Goal: Task Accomplishment & Management: Manage account settings

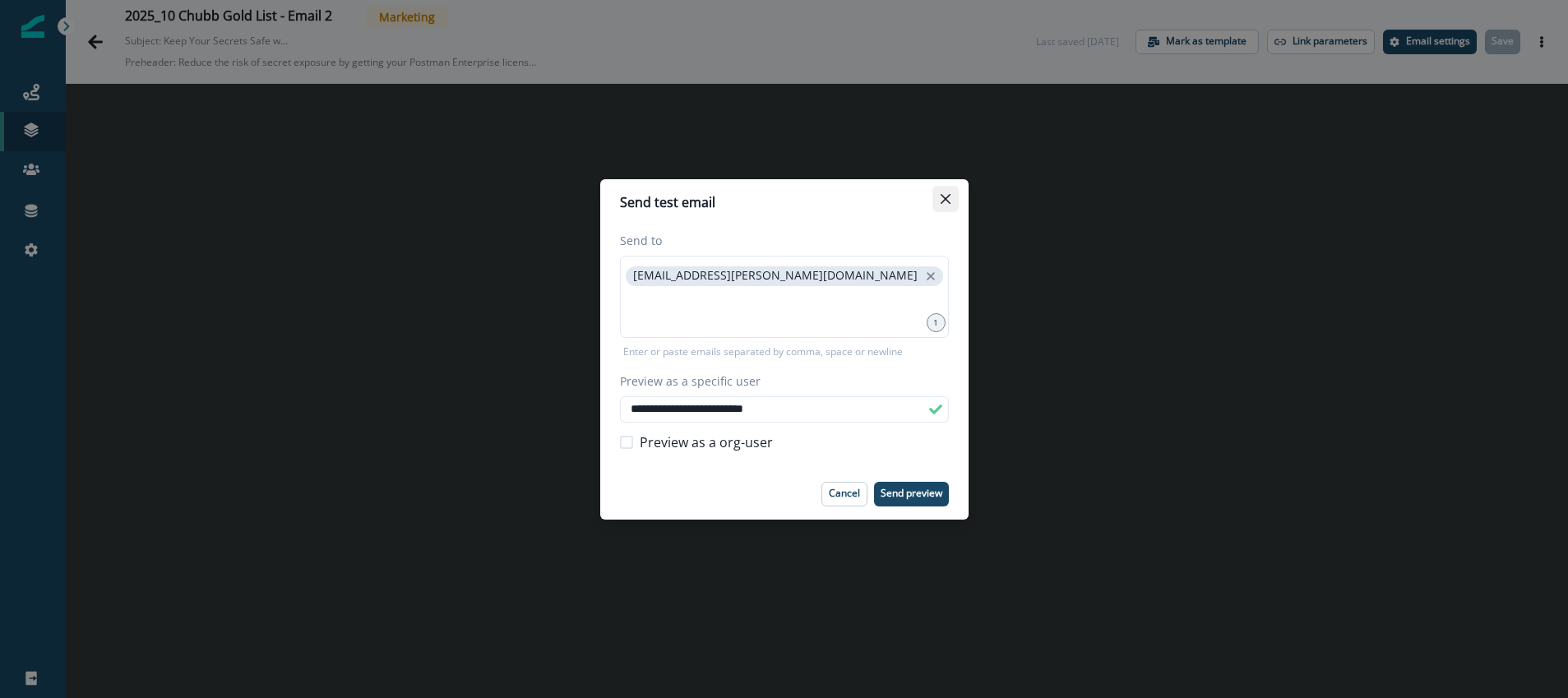
click at [947, 202] on icon "Close" at bounding box center [945, 199] width 10 height 10
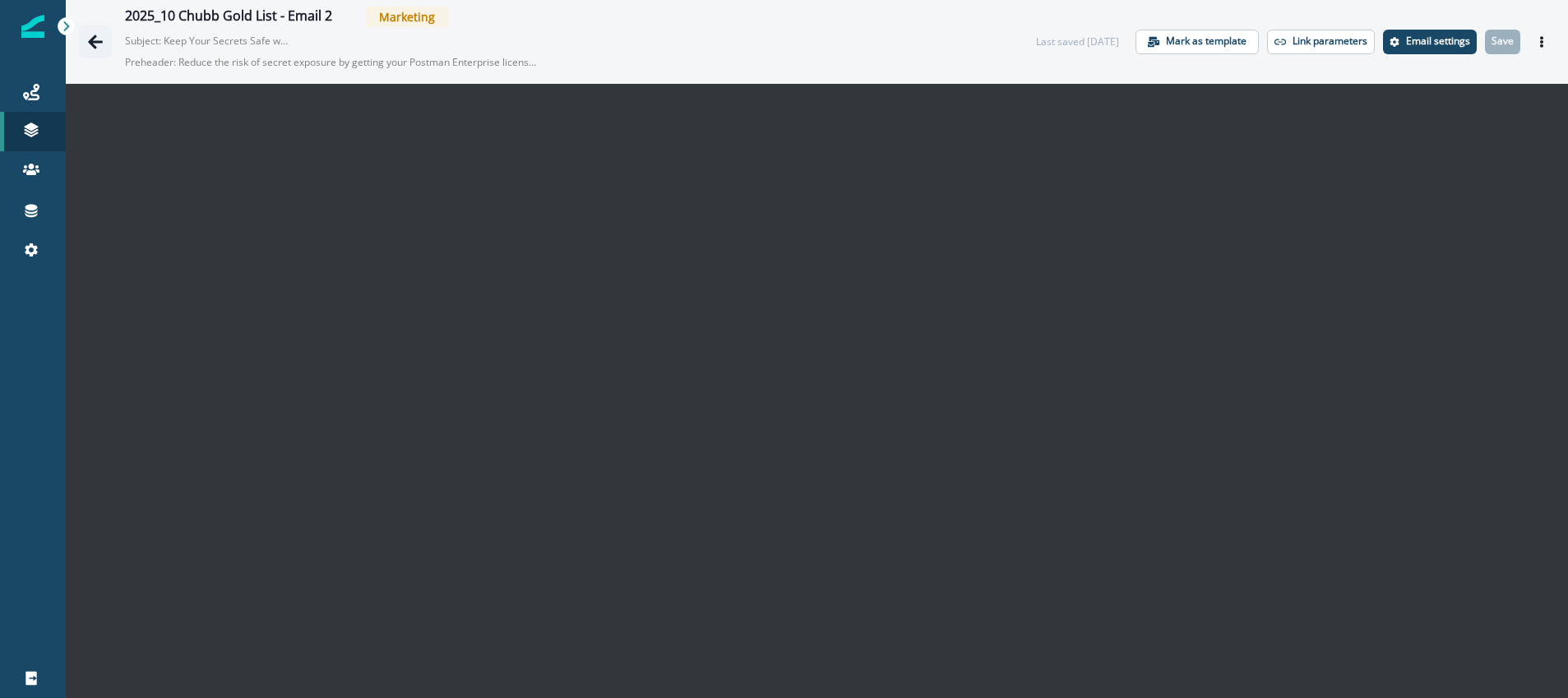
click at [91, 39] on icon "Go back" at bounding box center [95, 41] width 15 height 14
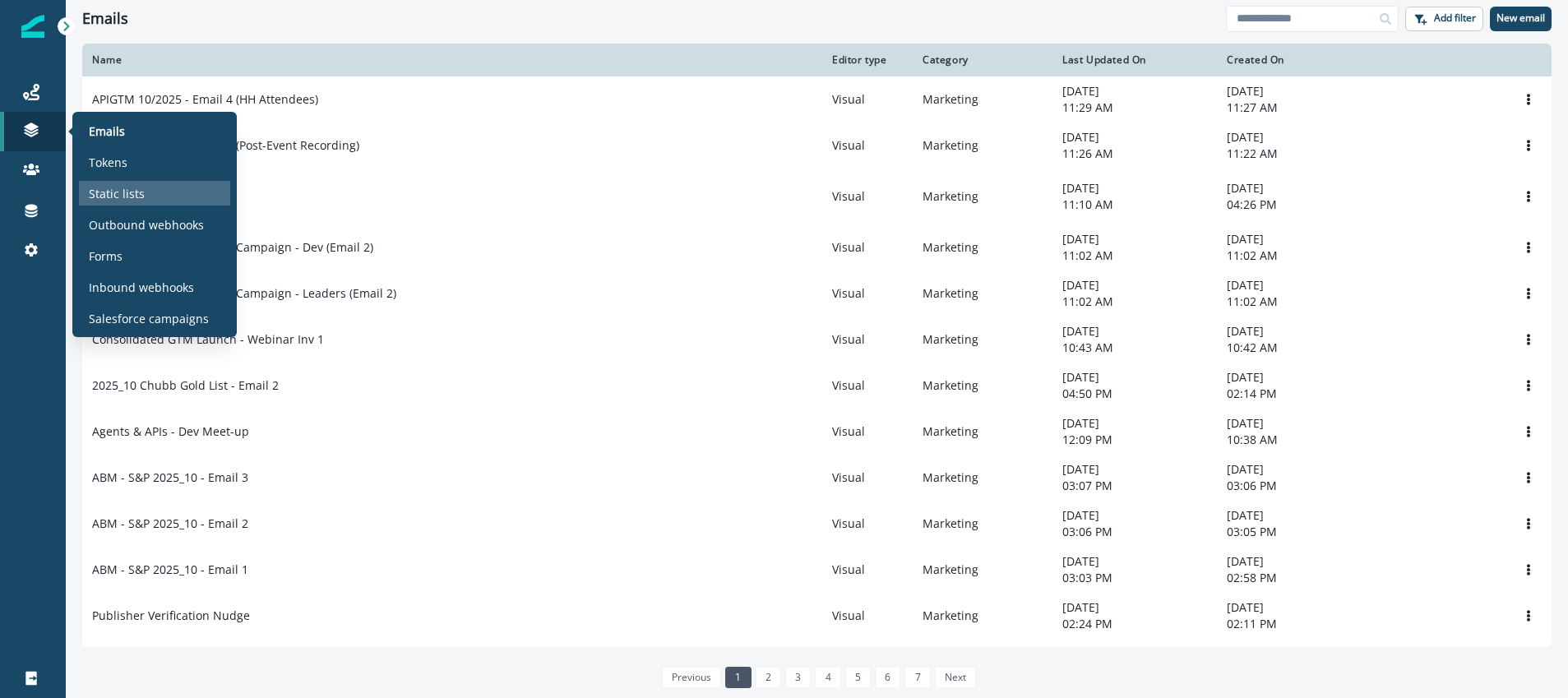
click at [121, 194] on p "Static lists" at bounding box center [116, 193] width 56 height 17
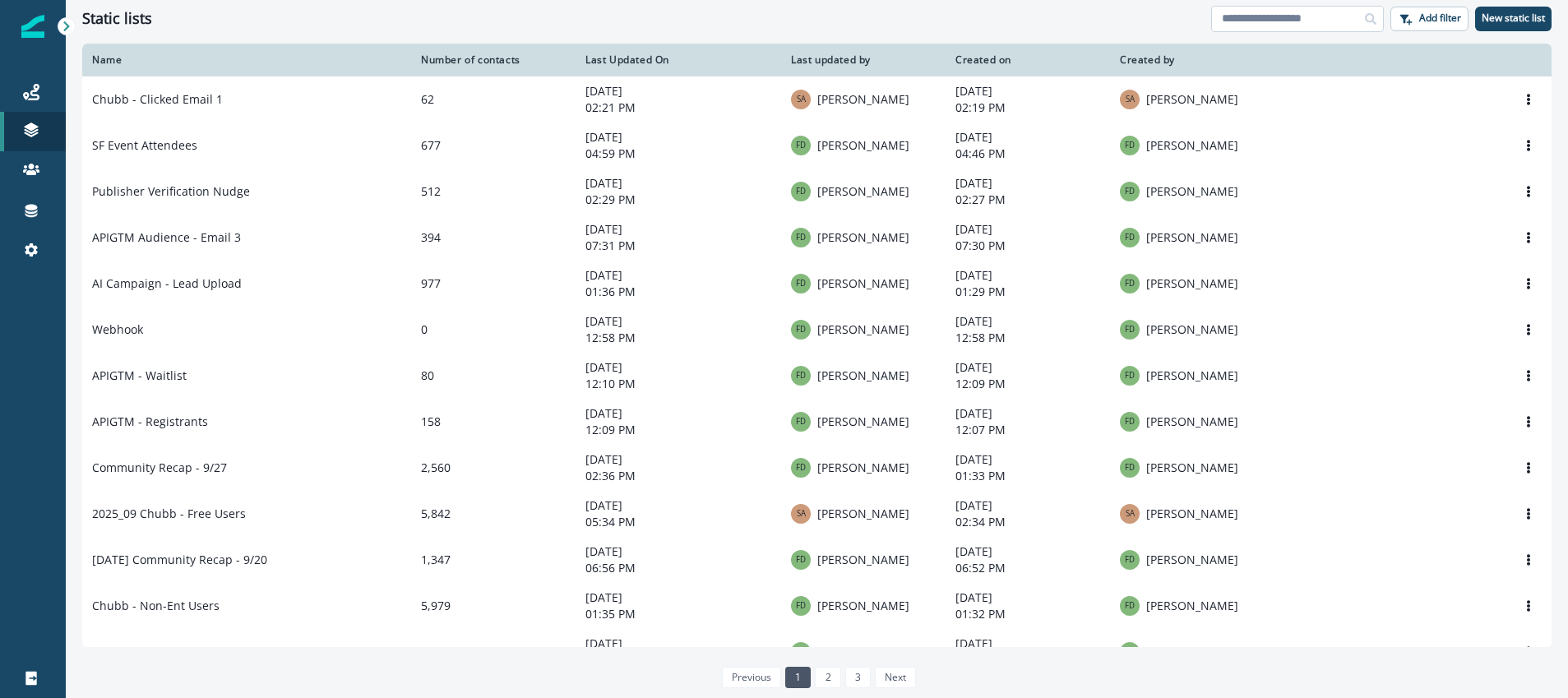
click at [1258, 21] on input at bounding box center [1297, 18] width 172 height 26
type input "*****"
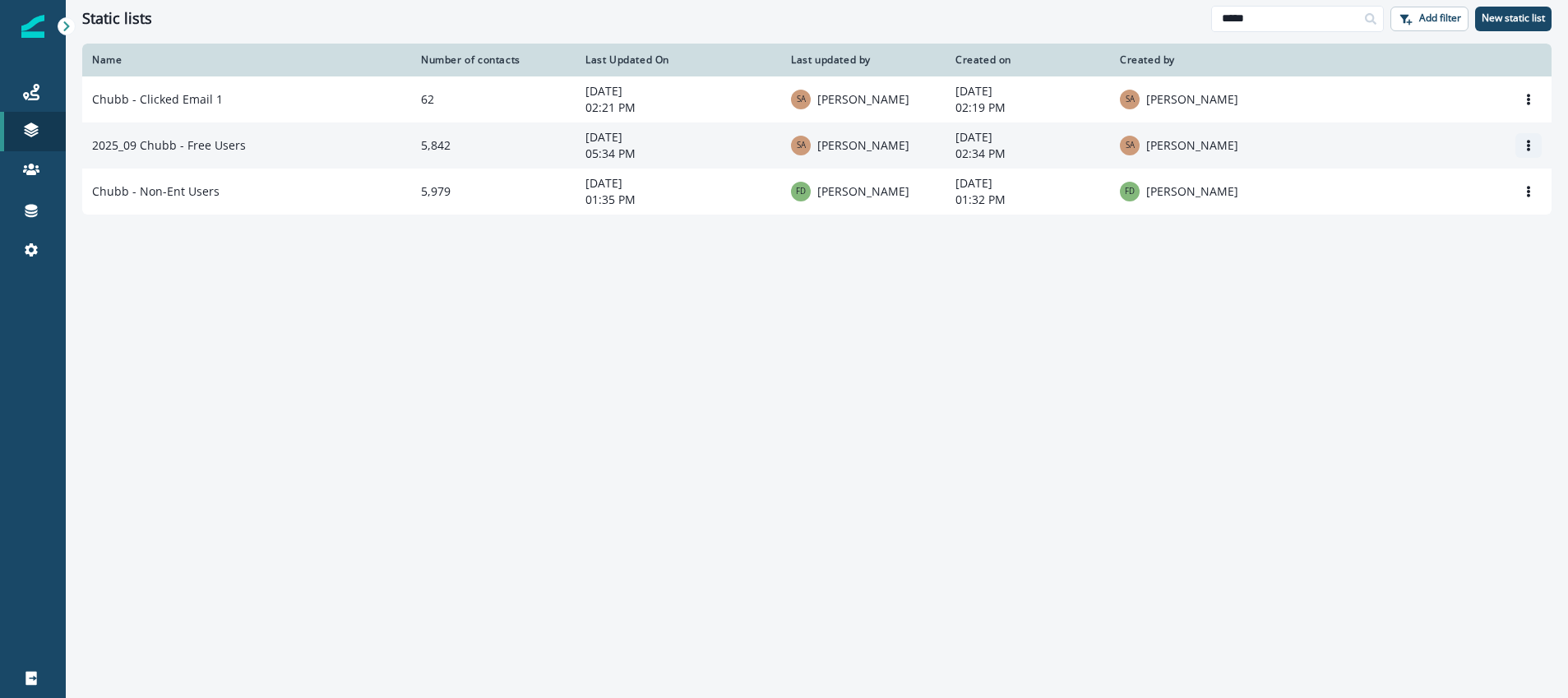
click at [1534, 141] on button "Options" at bounding box center [1528, 145] width 26 height 25
click at [1428, 182] on button "Rename" at bounding box center [1449, 186] width 182 height 26
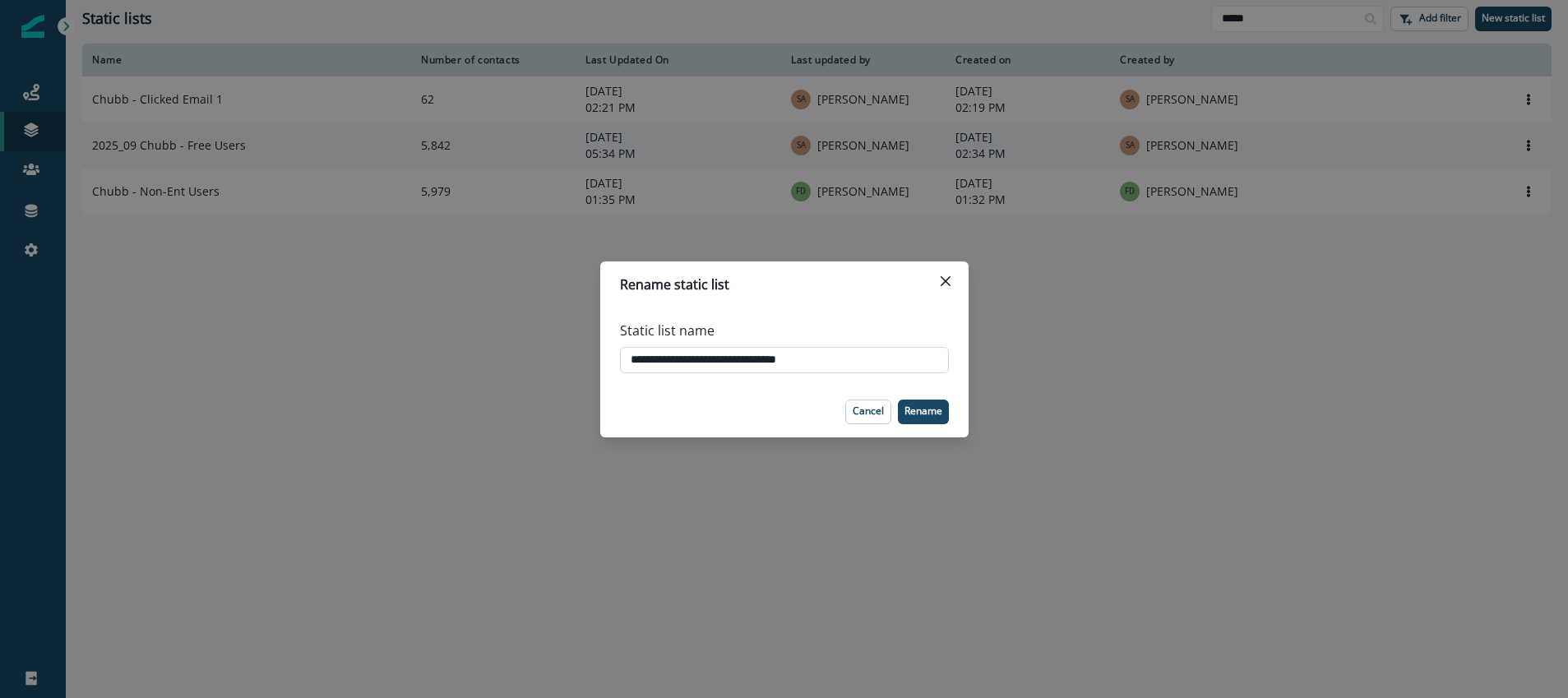
type input "**********"
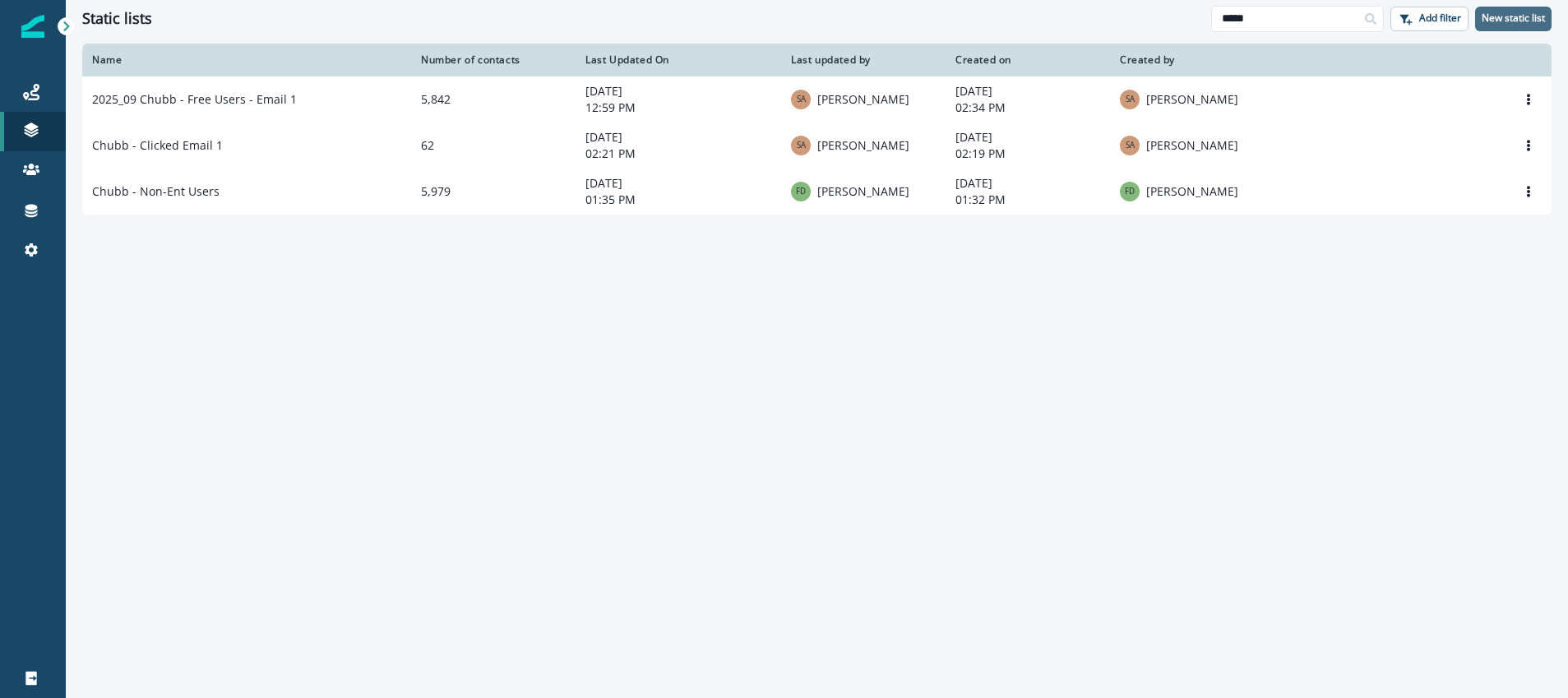
click at [1518, 17] on p "New static list" at bounding box center [1512, 18] width 63 height 12
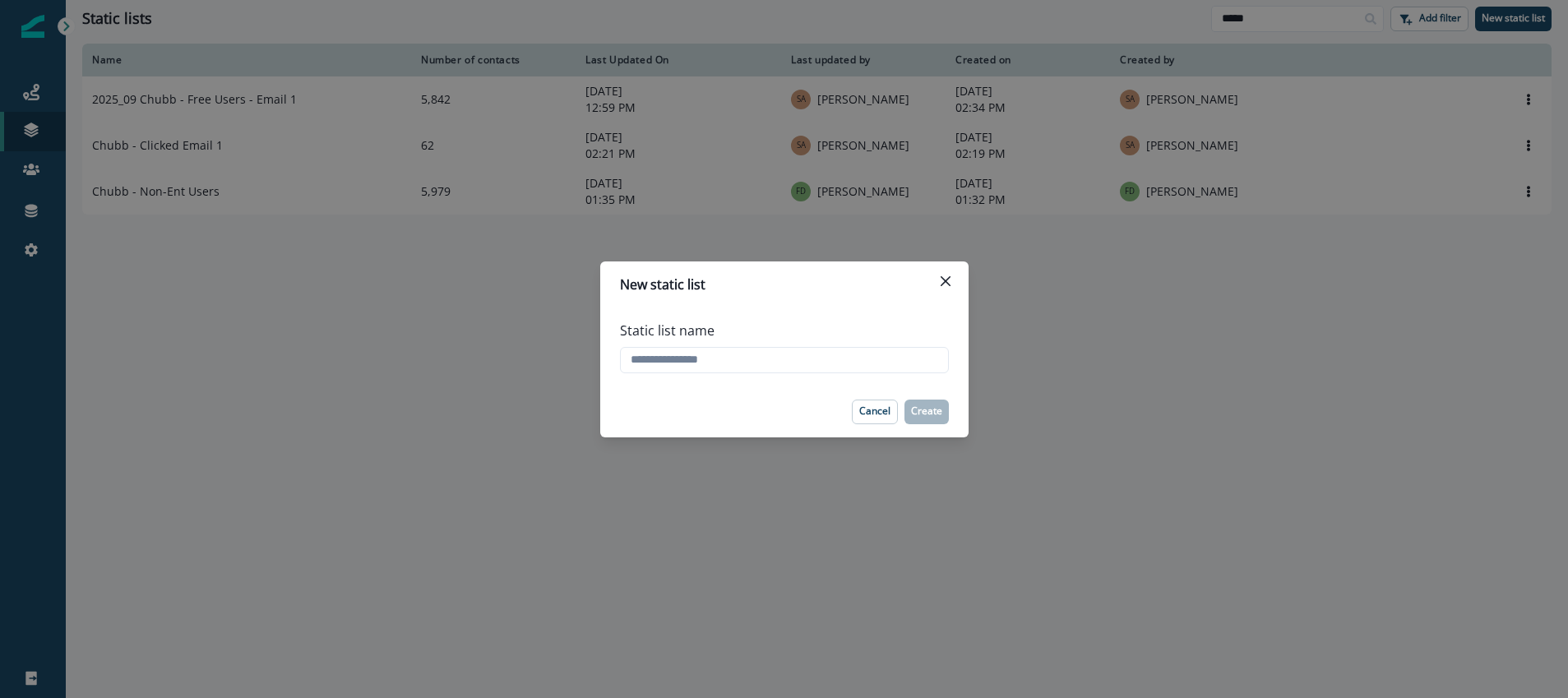
drag, startPoint x: 950, startPoint y: 279, endPoint x: 914, endPoint y: 274, distance: 36.3
click at [950, 279] on button "Close" at bounding box center [945, 281] width 26 height 26
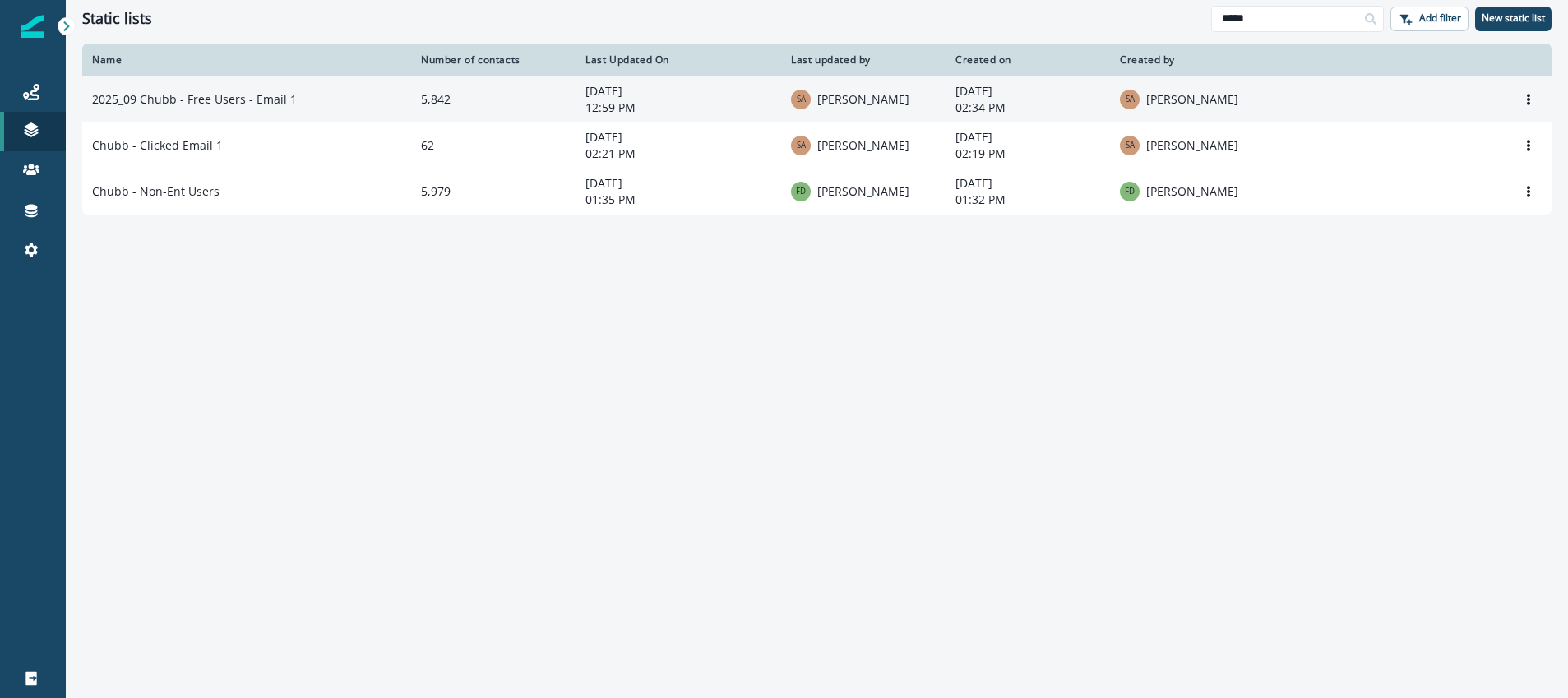
click at [259, 97] on td "2025_09 Chubb - Free Users - Email 1" at bounding box center [246, 99] width 329 height 46
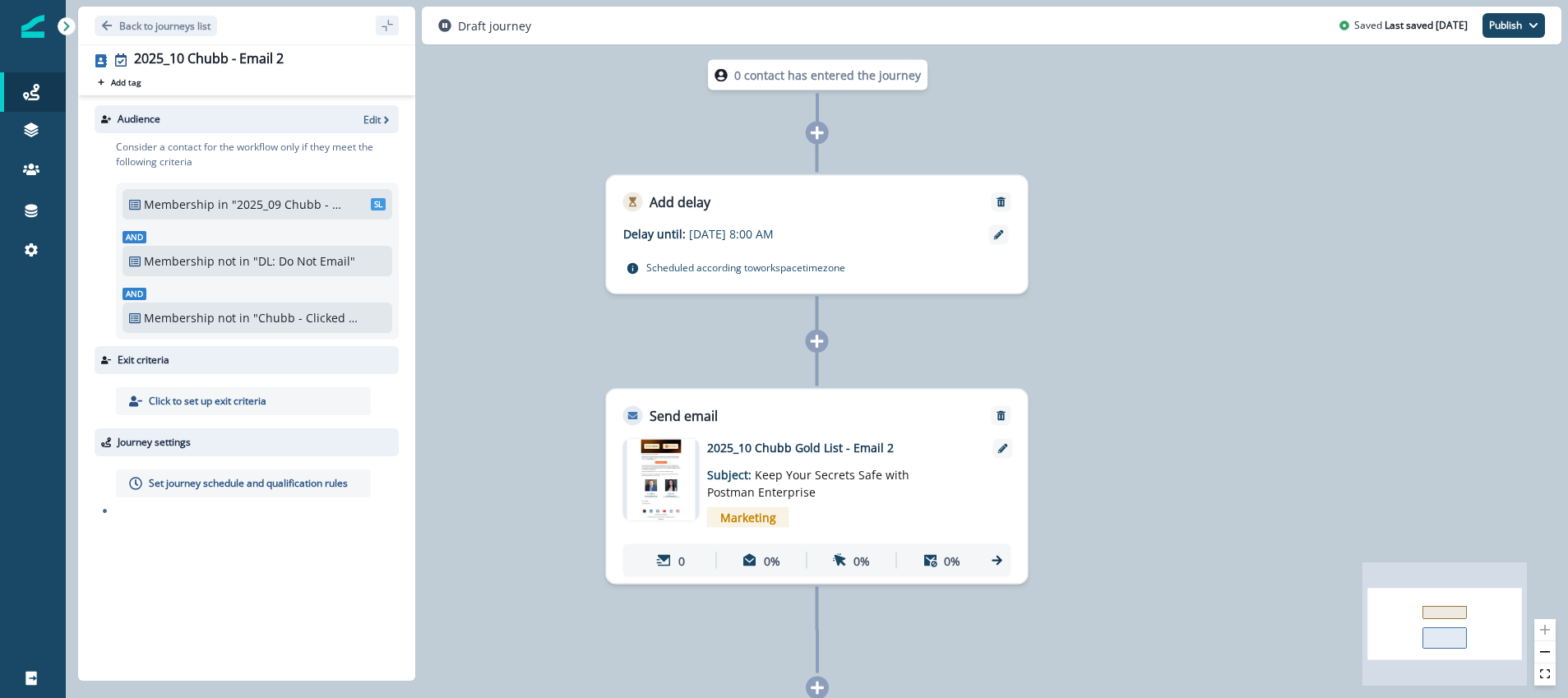
click at [285, 204] on p ""2025_09 Chubb - Free Users"" at bounding box center [287, 204] width 111 height 17
click at [282, 208] on p ""2025_09 Chubb - Free Users"" at bounding box center [287, 204] width 111 height 17
click at [371, 112] on p "Edit" at bounding box center [371, 119] width 17 height 14
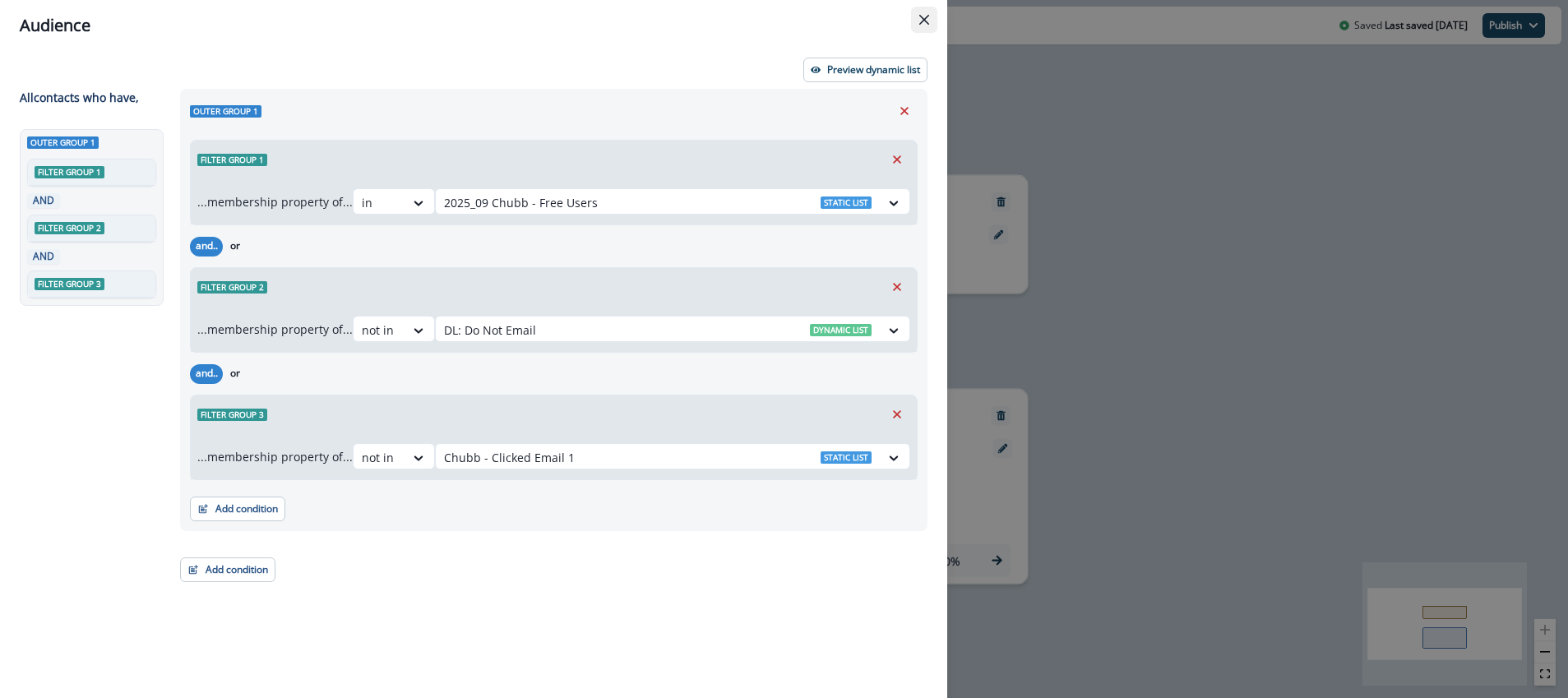
drag, startPoint x: 925, startPoint y: 15, endPoint x: 717, endPoint y: 23, distance: 208.2
click at [924, 15] on icon "Close" at bounding box center [924, 19] width 10 height 10
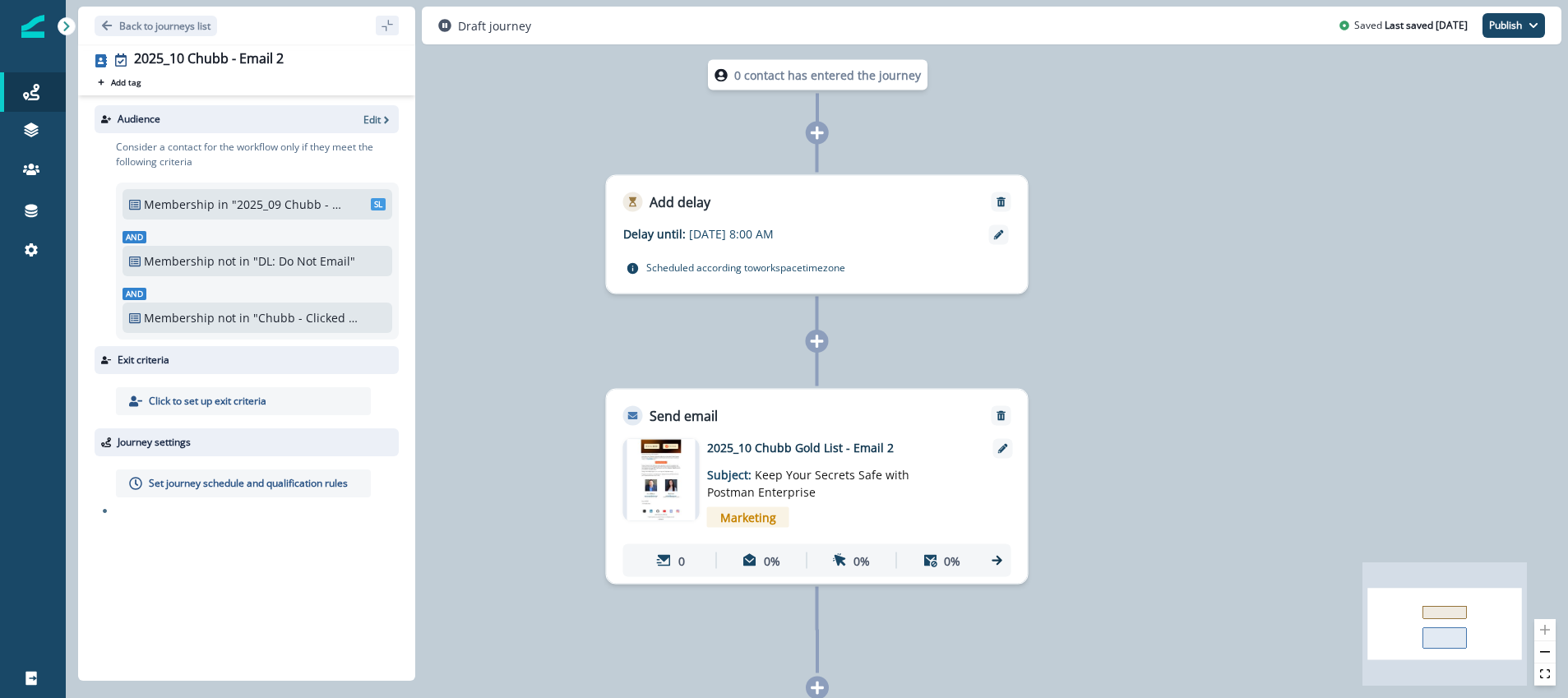
click at [292, 321] on p ""Chubb - Clicked Email 1"" at bounding box center [309, 318] width 111 height 17
click at [244, 199] on p ""2025_09 Chubb - Free Users"" at bounding box center [287, 204] width 111 height 17
click at [305, 209] on p ""2025_09 Chubb - Free Users"" at bounding box center [287, 204] width 111 height 17
click at [367, 112] on p "Edit" at bounding box center [371, 119] width 17 height 14
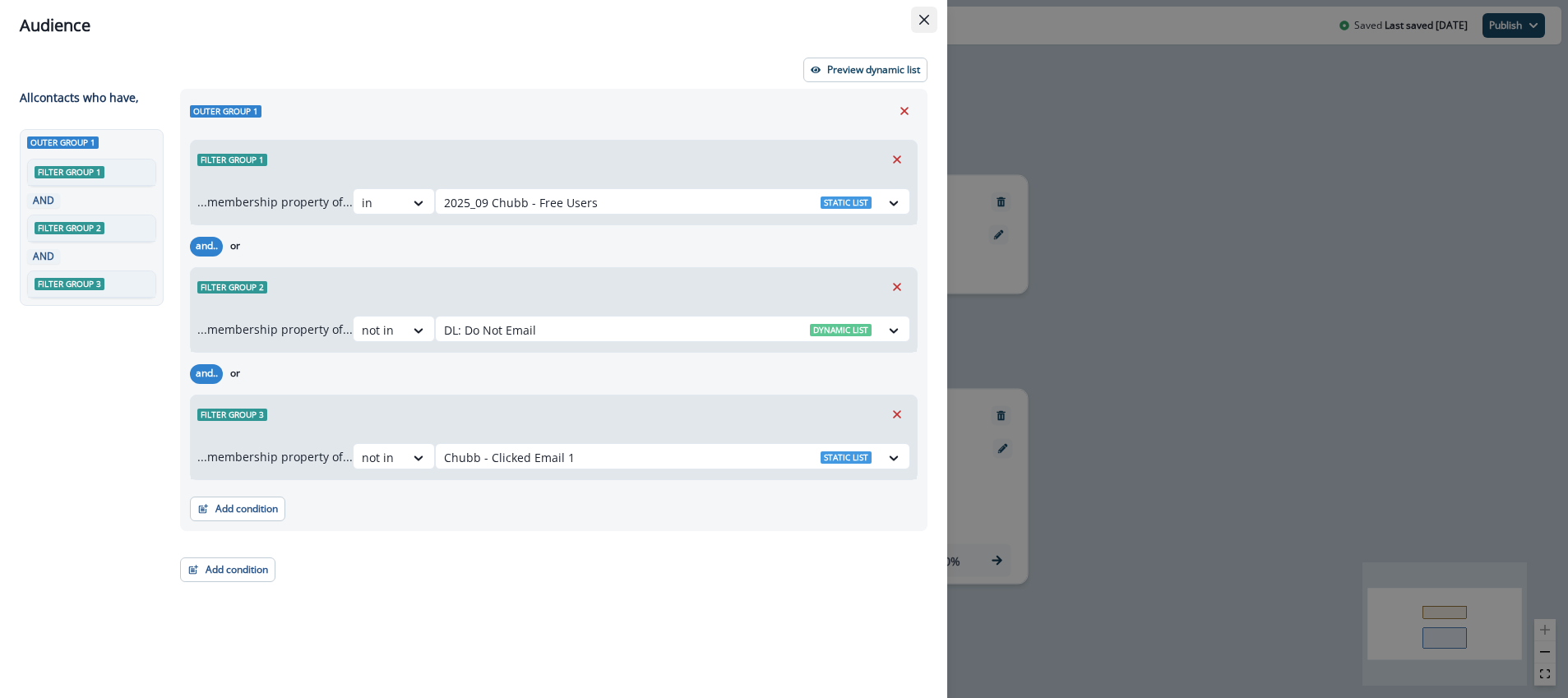
click at [925, 18] on icon "Close" at bounding box center [924, 19] width 10 height 10
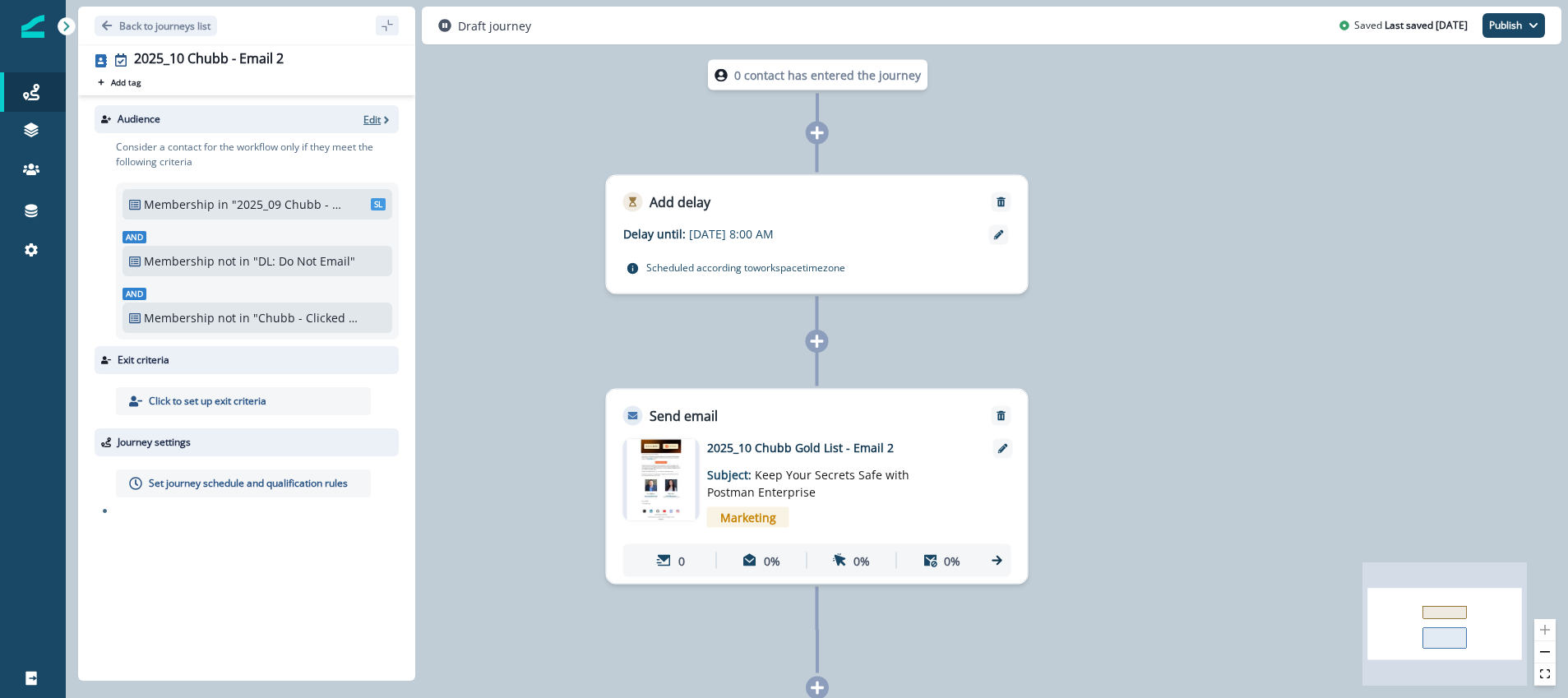
click at [375, 120] on p "Edit" at bounding box center [371, 119] width 17 height 14
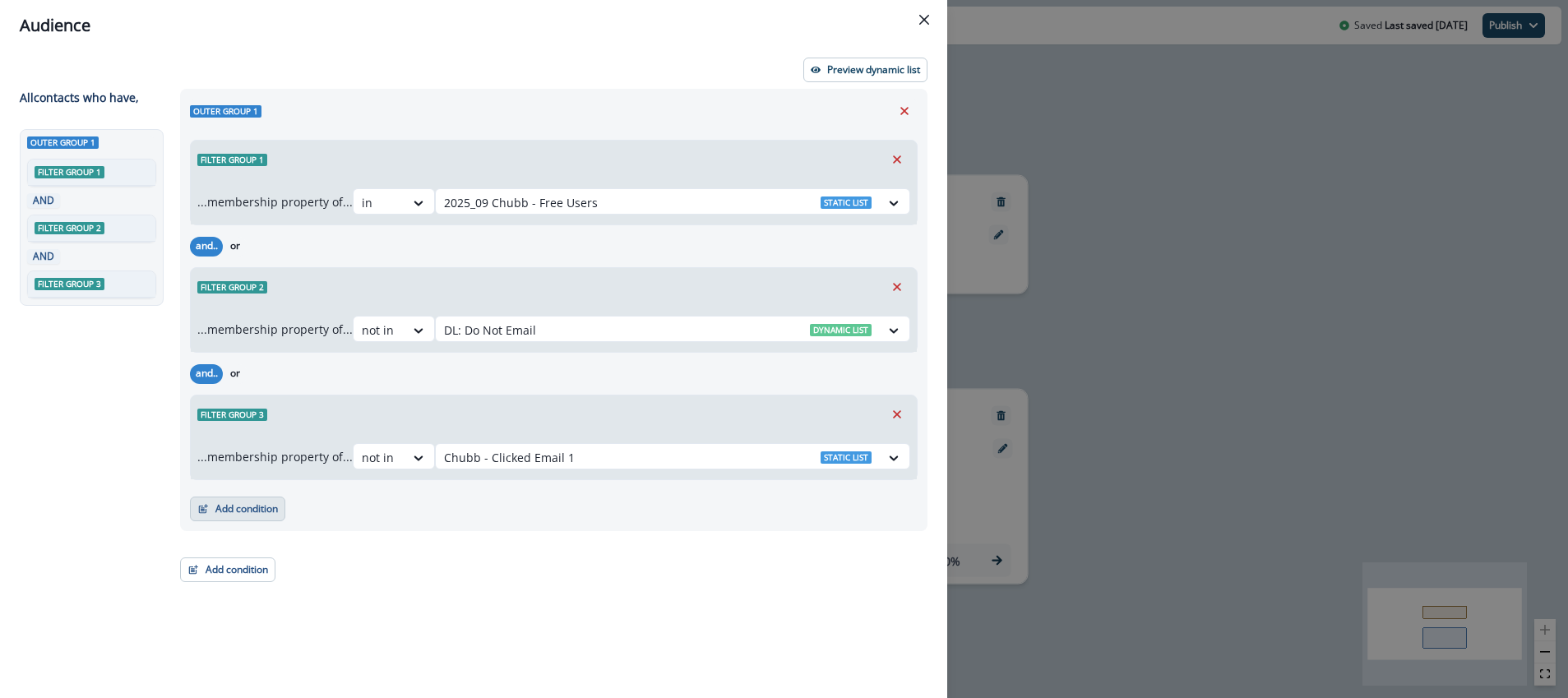
click at [252, 513] on button "Add condition" at bounding box center [237, 508] width 96 height 25
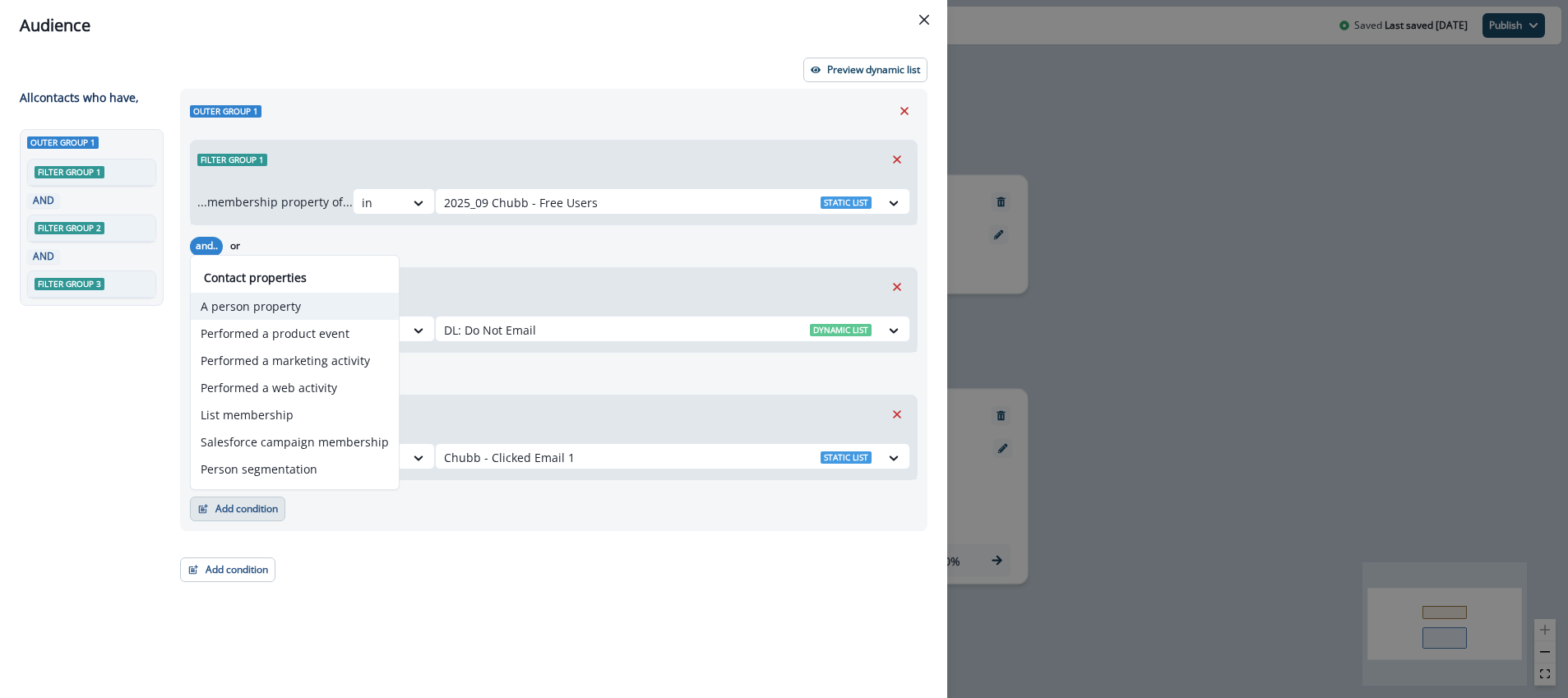
click at [294, 310] on button "A person property" at bounding box center [295, 307] width 208 height 27
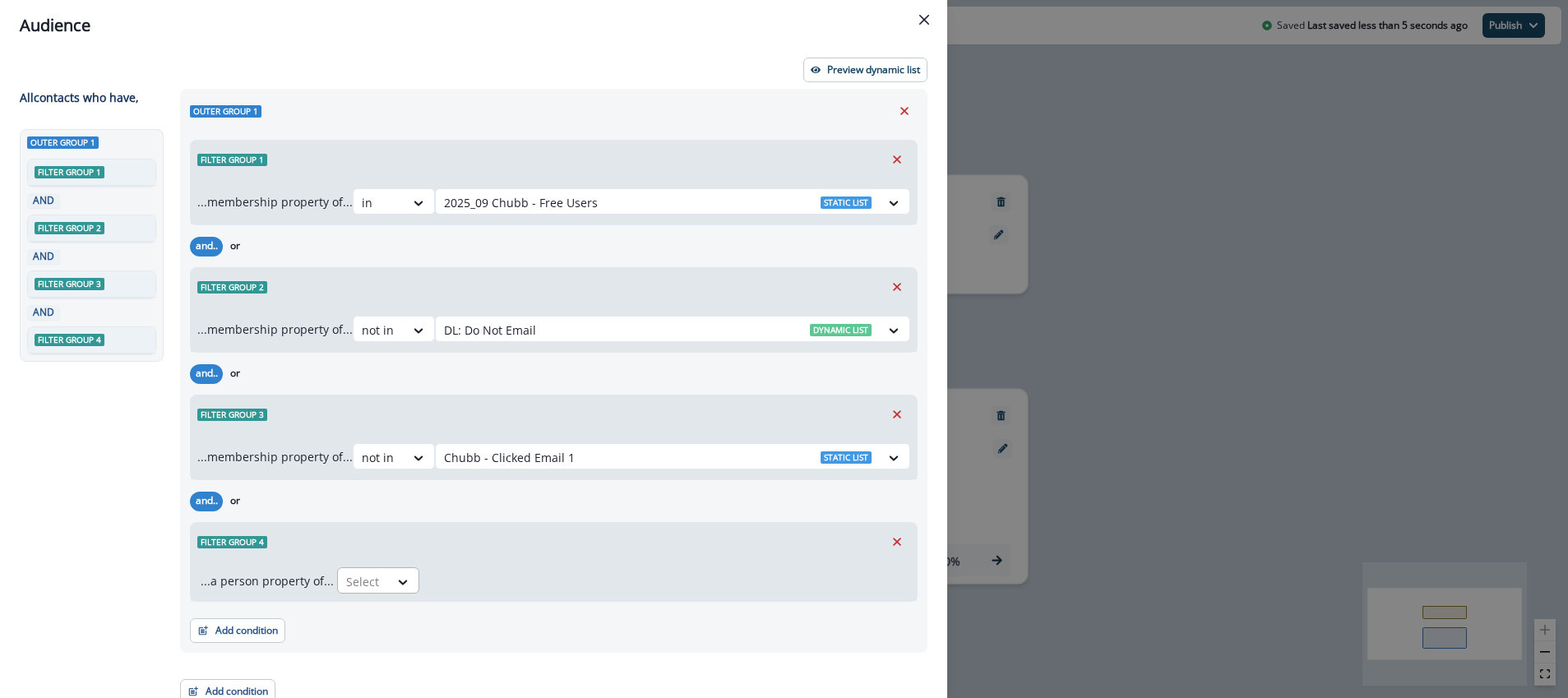
click at [368, 583] on div at bounding box center [363, 581] width 35 height 21
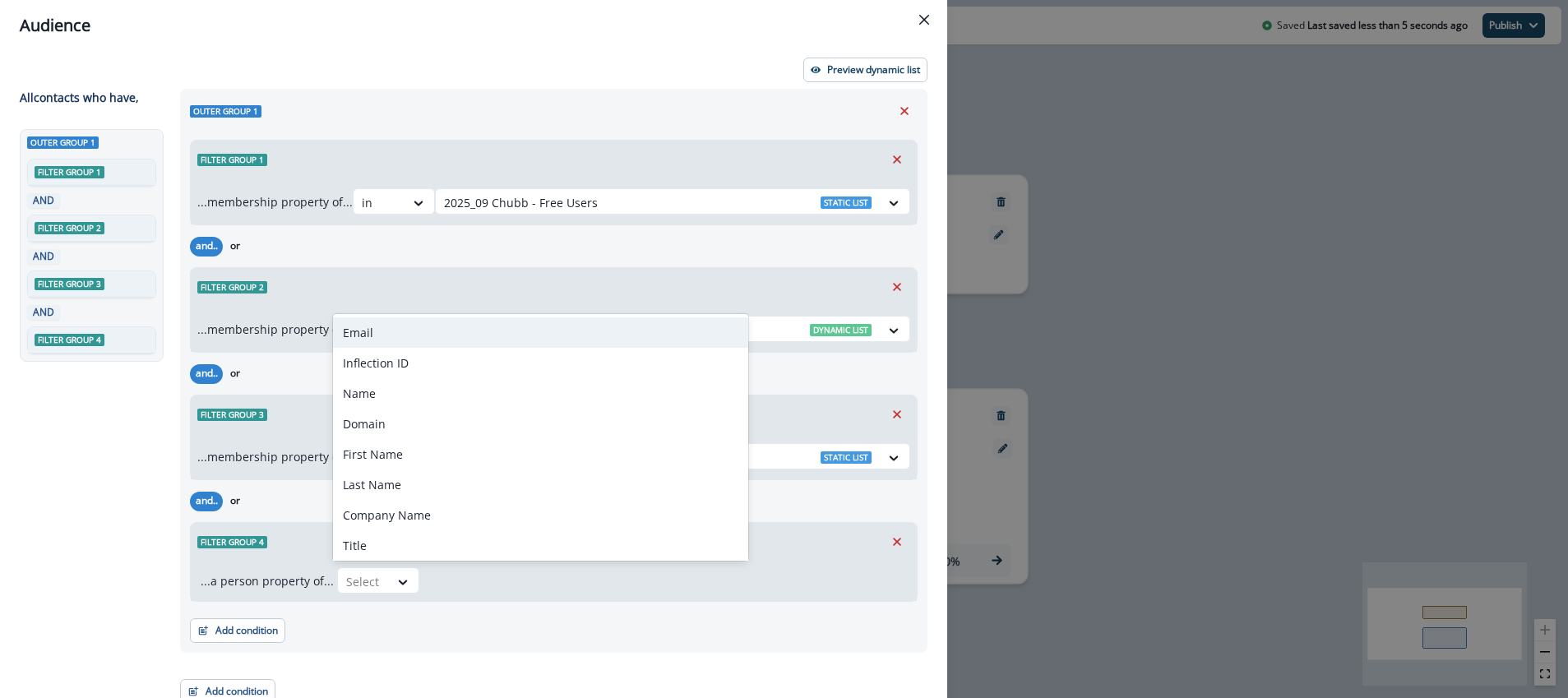
click at [388, 337] on div "Email" at bounding box center [540, 332] width 415 height 30
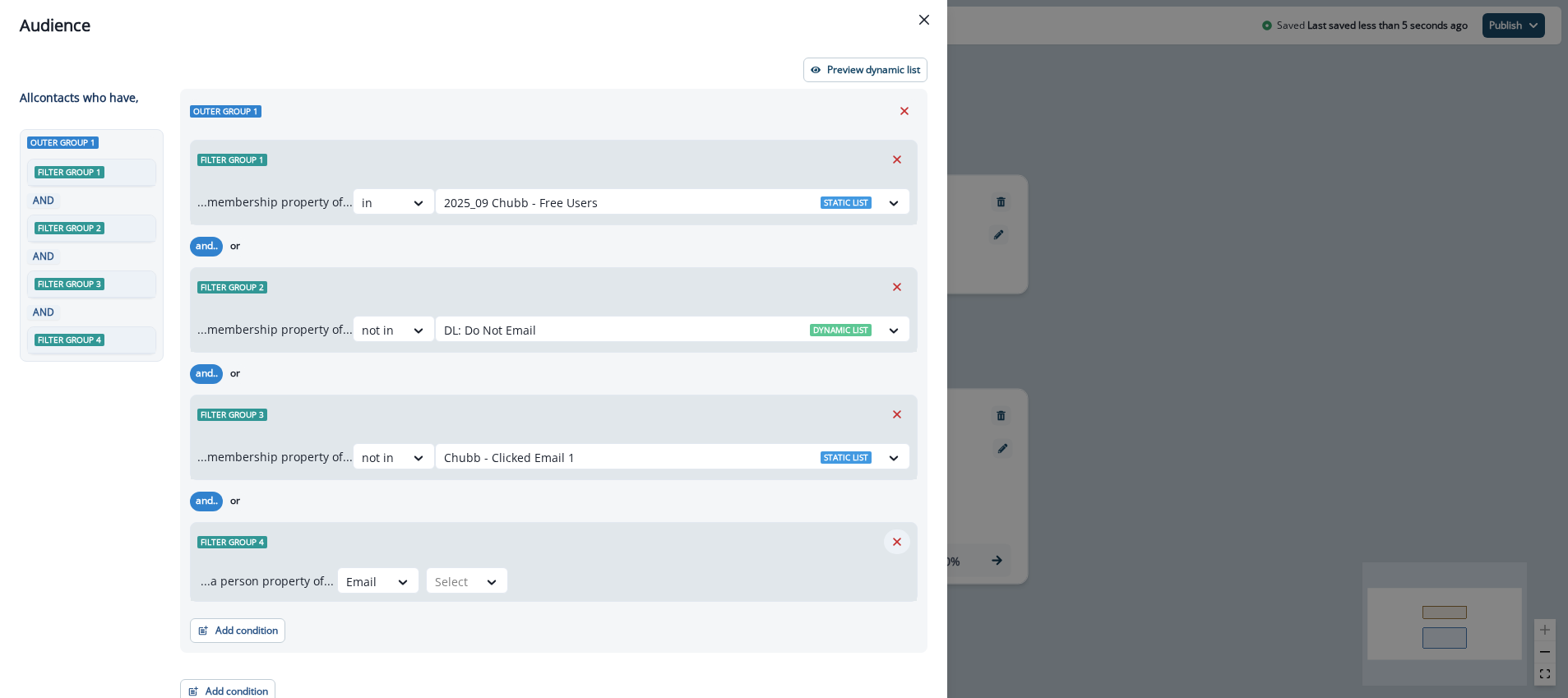
click at [899, 540] on icon "Remove" at bounding box center [897, 542] width 15 height 15
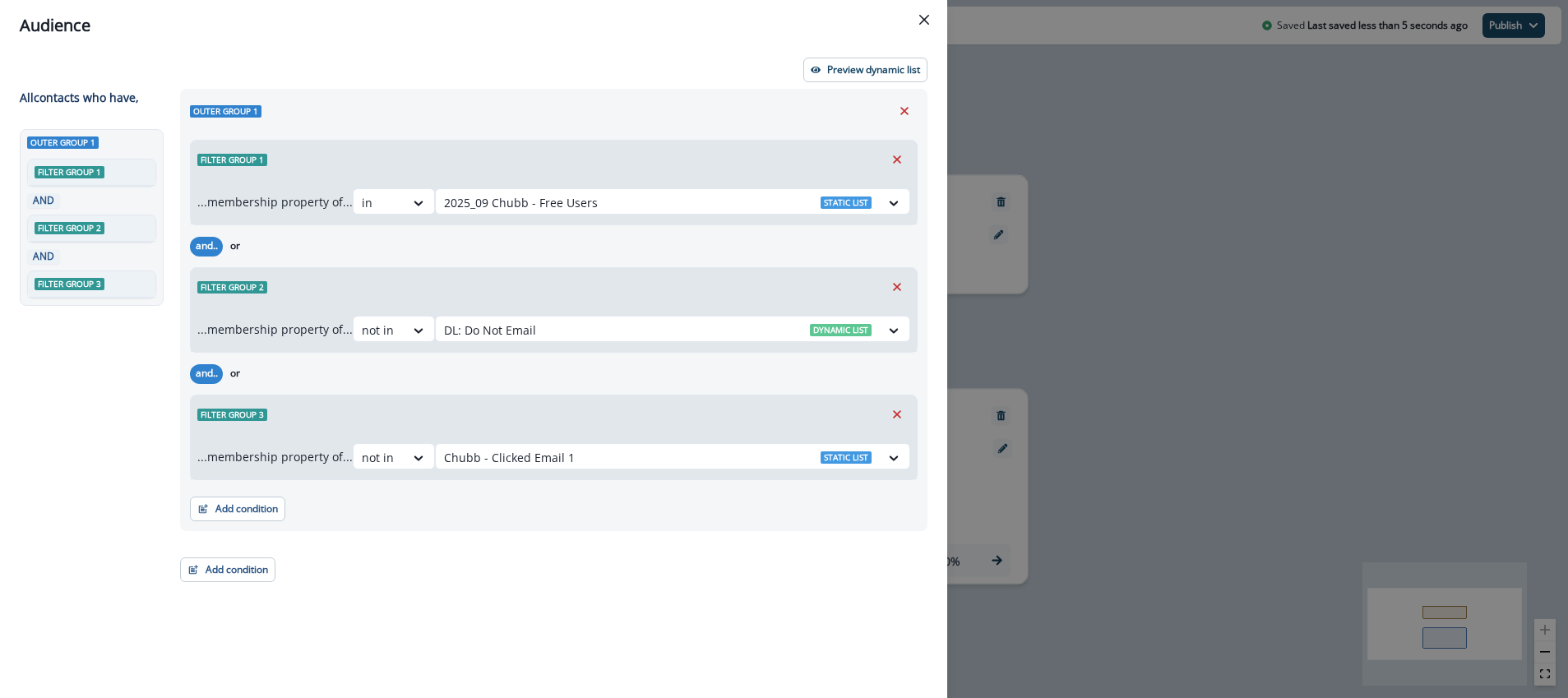
click at [928, 21] on icon "Close" at bounding box center [924, 19] width 10 height 10
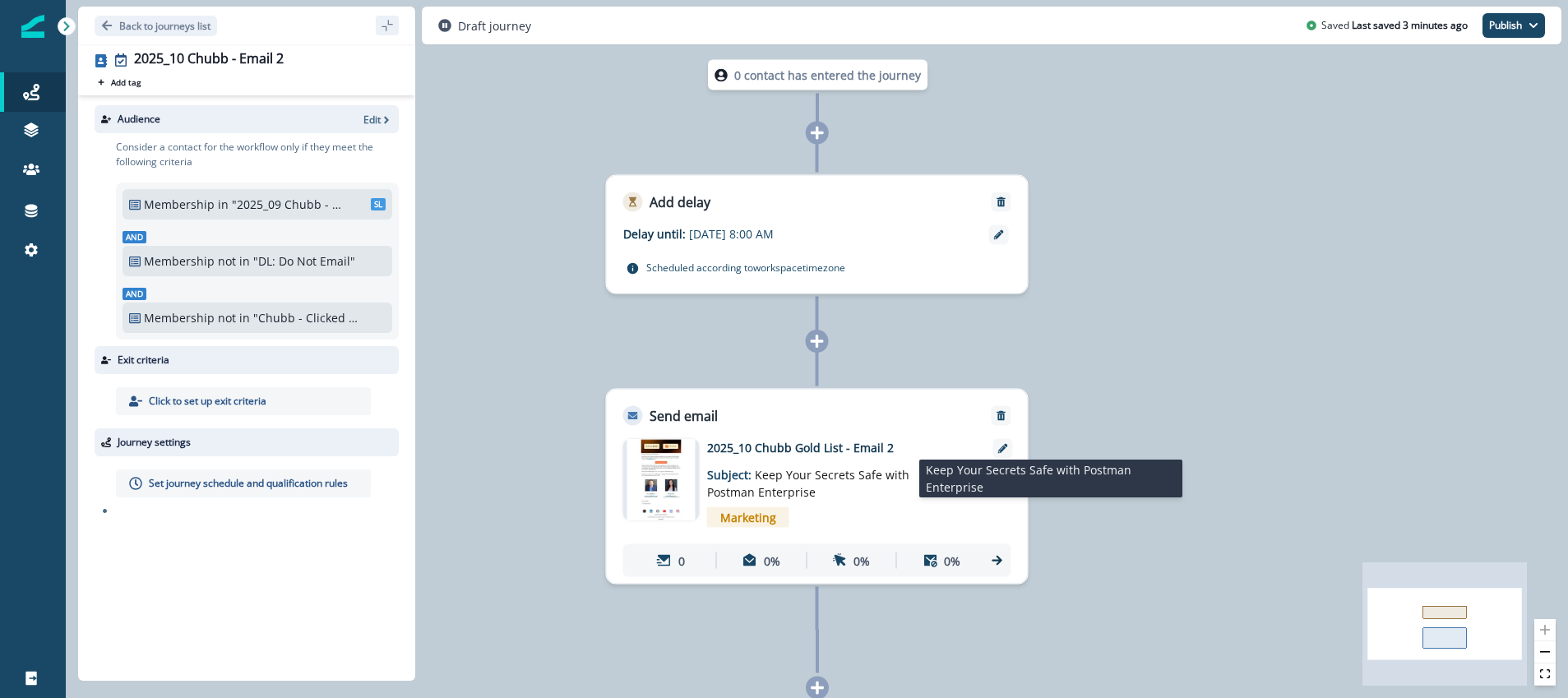
click at [805, 480] on span "Keep Your Secrets Safe with Postman Enterprise" at bounding box center [808, 484] width 202 height 33
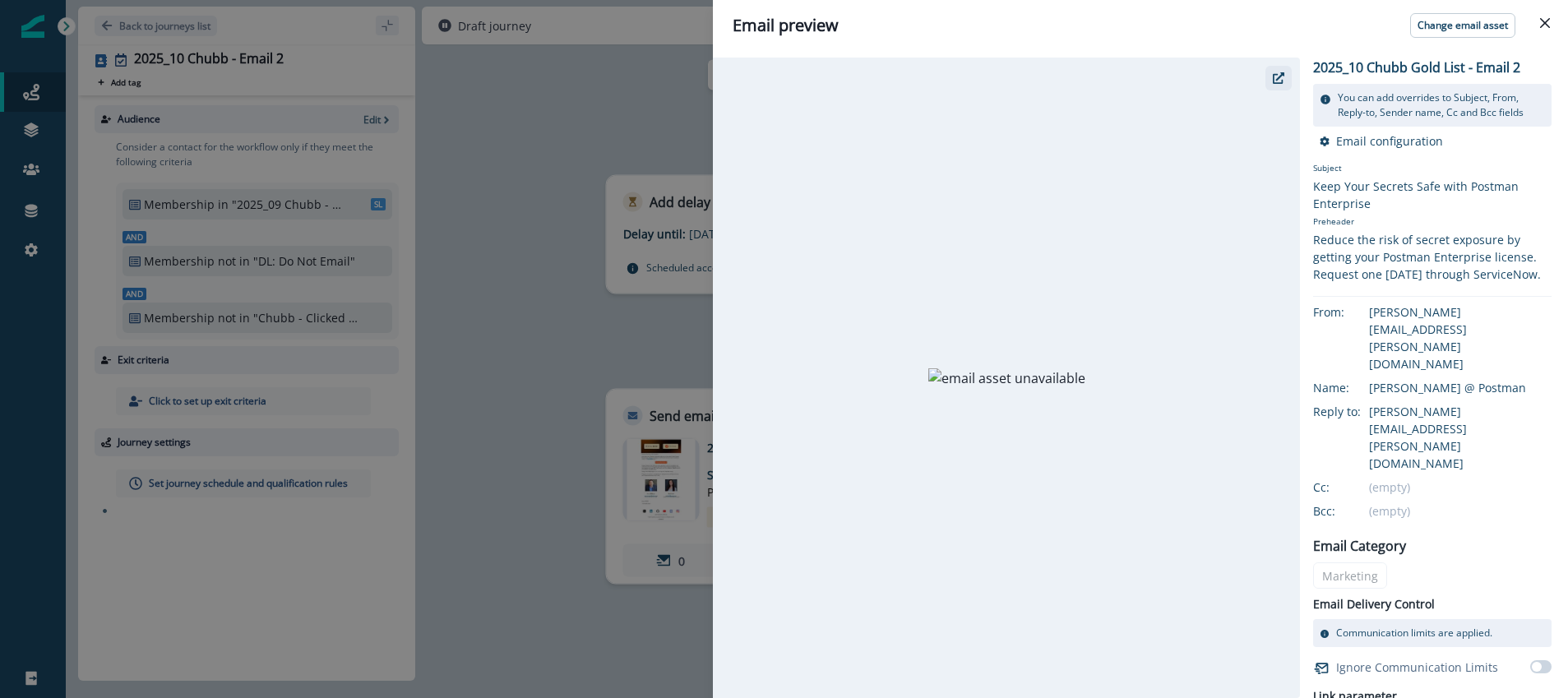
click at [1283, 78] on icon "button" at bounding box center [1278, 78] width 12 height 12
click at [1542, 25] on icon "Close" at bounding box center [1544, 23] width 10 height 10
